Goal: Learn about a topic

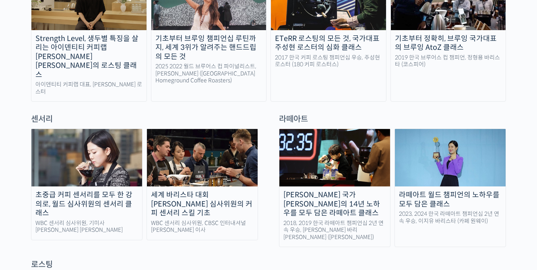
scroll to position [492, 0]
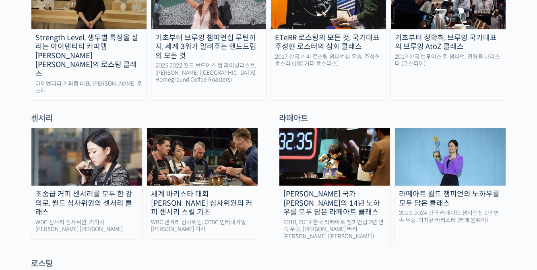
click at [94, 190] on div "초중급 커피 센서리를 모두 한 강의로, 월드 심사위원의 센서리 클래스" at bounding box center [86, 203] width 111 height 27
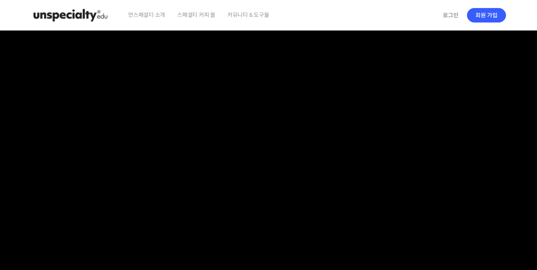
checkbox input "true"
